Goal: Task Accomplishment & Management: Complete application form

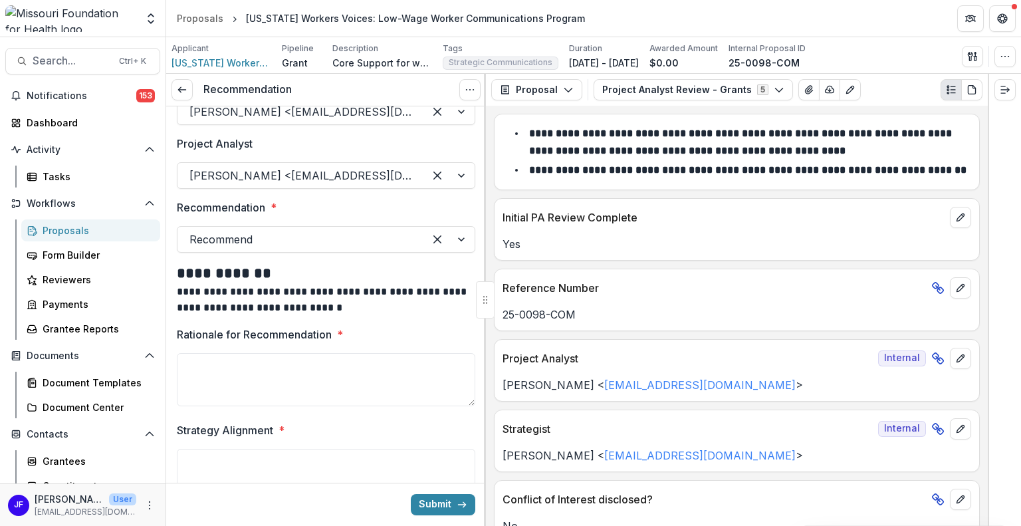
scroll to position [43, 0]
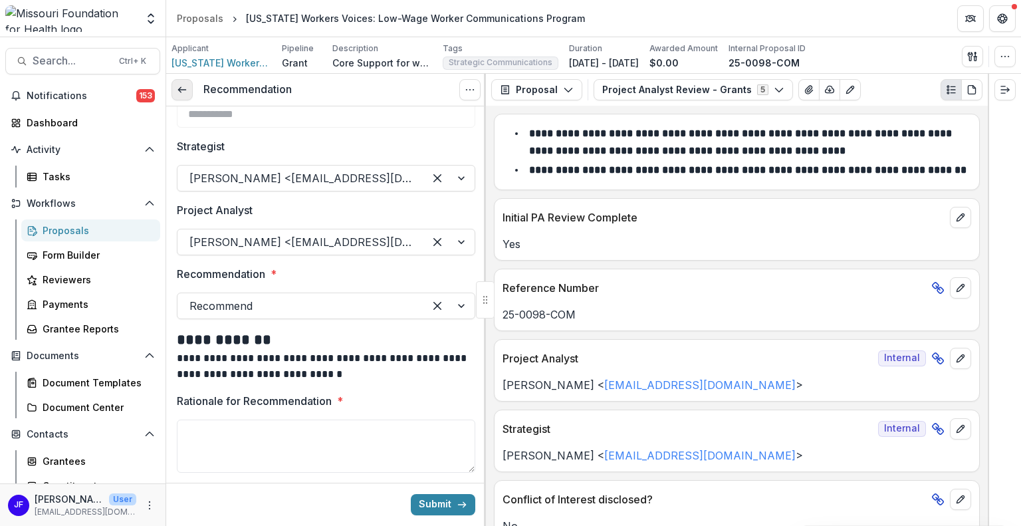
click at [186, 90] on icon at bounding box center [182, 89] width 11 height 11
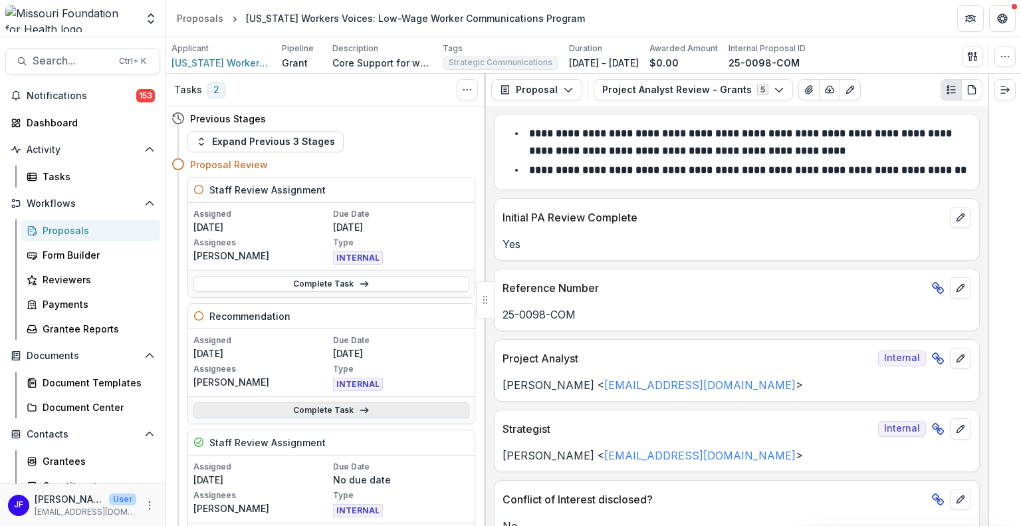
scroll to position [66, 0]
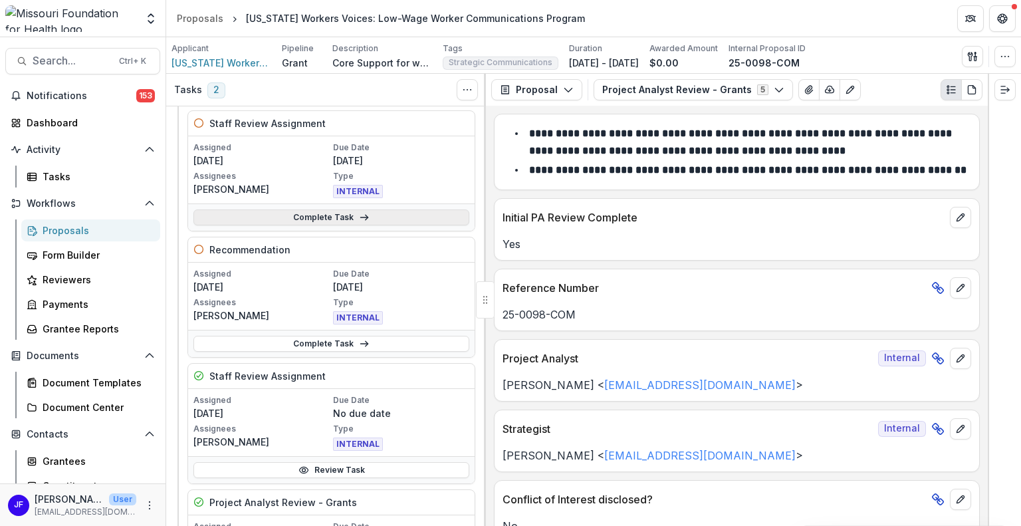
click at [301, 213] on link "Complete Task" at bounding box center [331, 217] width 276 height 16
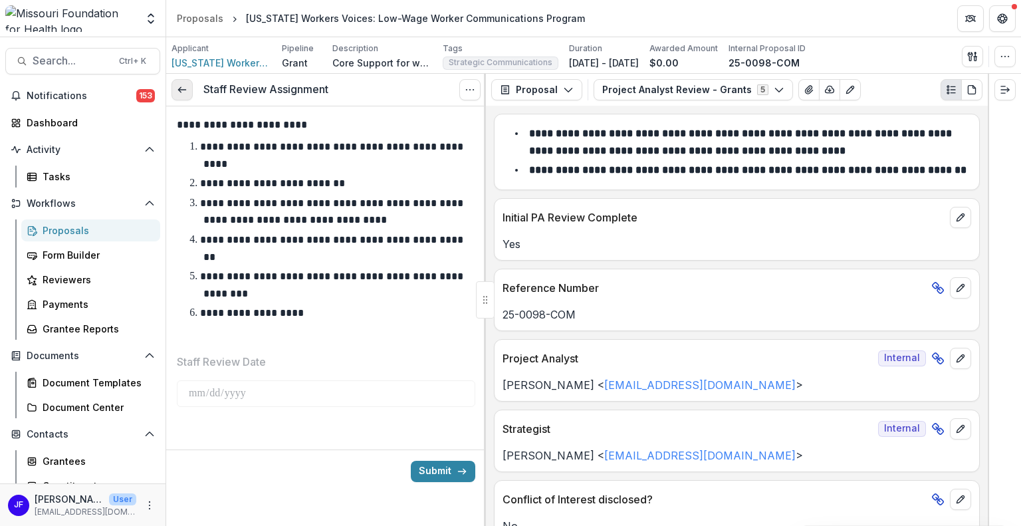
click at [178, 84] on icon at bounding box center [182, 89] width 11 height 11
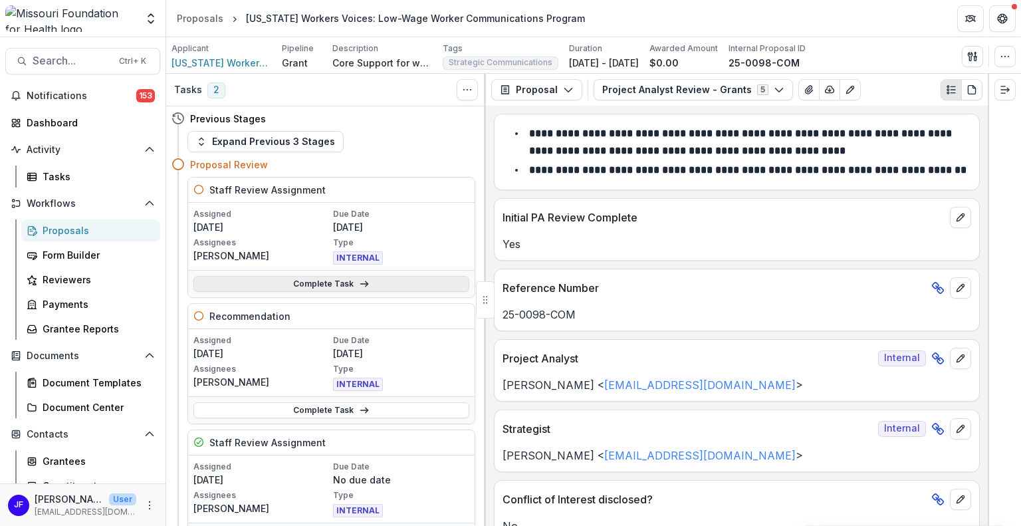
click at [371, 285] on link "Complete Task" at bounding box center [331, 284] width 276 height 16
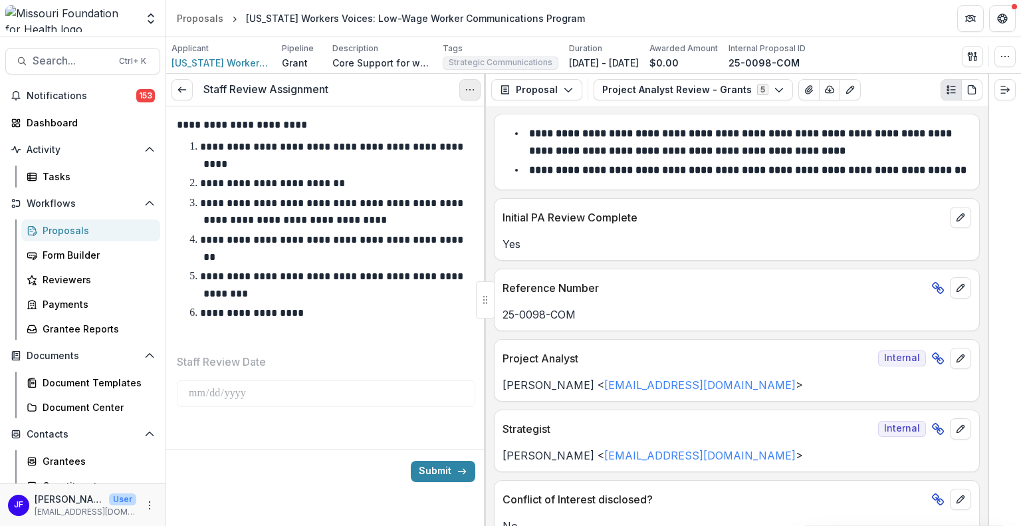
click at [470, 92] on icon "Options" at bounding box center [470, 89] width 11 height 11
click at [409, 144] on button "Cancel Task" at bounding box center [406, 148] width 142 height 22
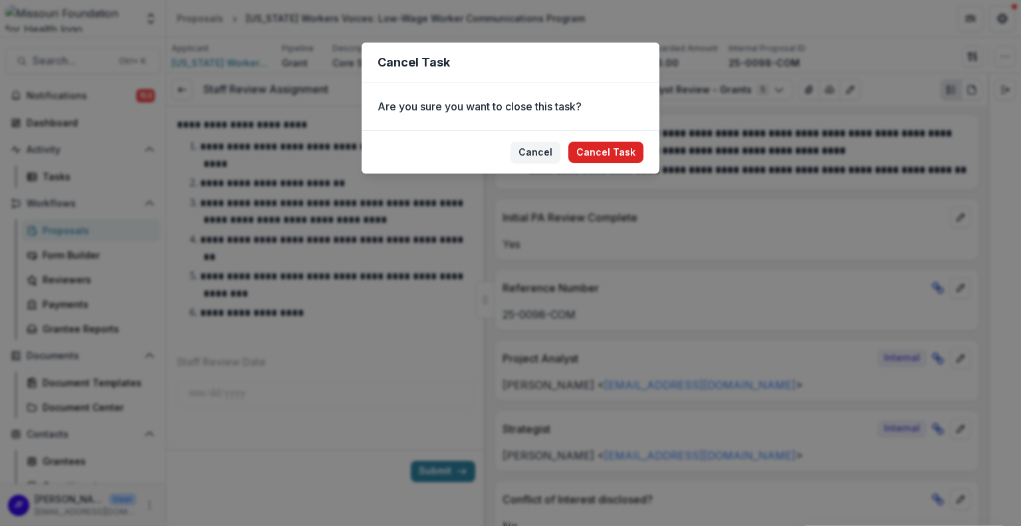
click at [600, 152] on button "Cancel Task" at bounding box center [605, 152] width 75 height 21
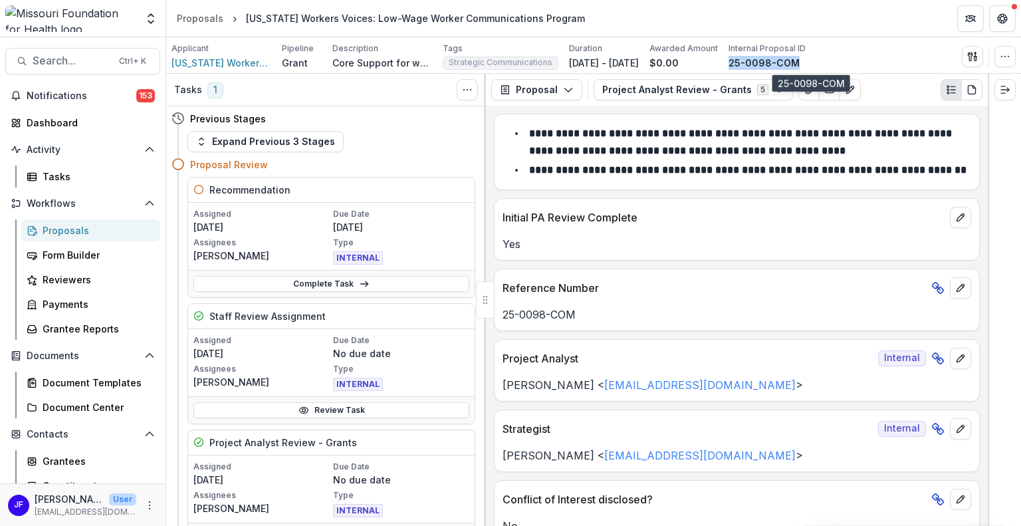
drag, startPoint x: 850, startPoint y: 61, endPoint x: 782, endPoint y: 64, distance: 67.9
click at [778, 64] on div "25-0098-COM" at bounding box center [767, 63] width 77 height 14
copy p "25-0098-COM"
click at [295, 283] on link "Complete Task" at bounding box center [331, 284] width 276 height 16
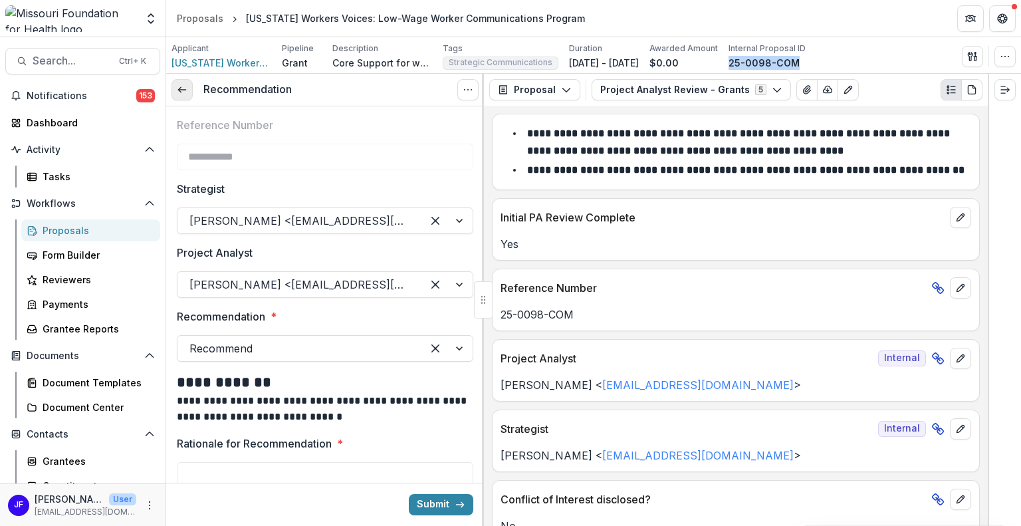
click at [190, 90] on link at bounding box center [182, 89] width 21 height 21
